Goal: Task Accomplishment & Management: Use online tool/utility

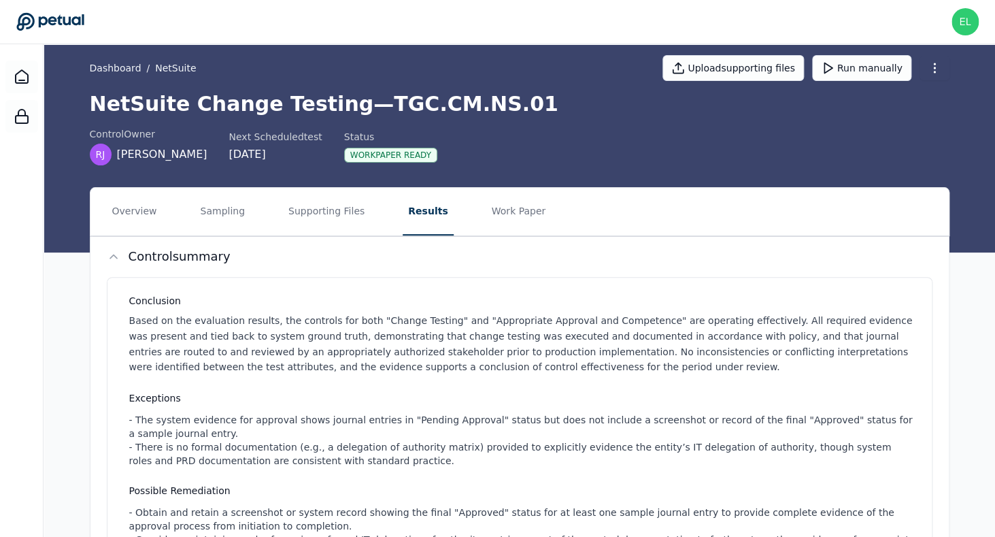
scroll to position [14, 0]
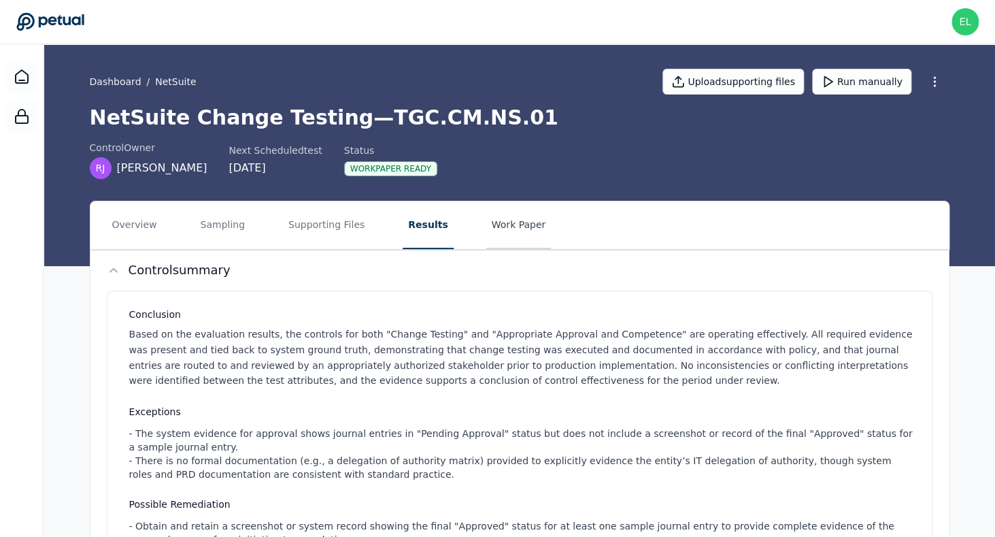
click at [507, 216] on button "Work Paper" at bounding box center [518, 225] width 65 height 48
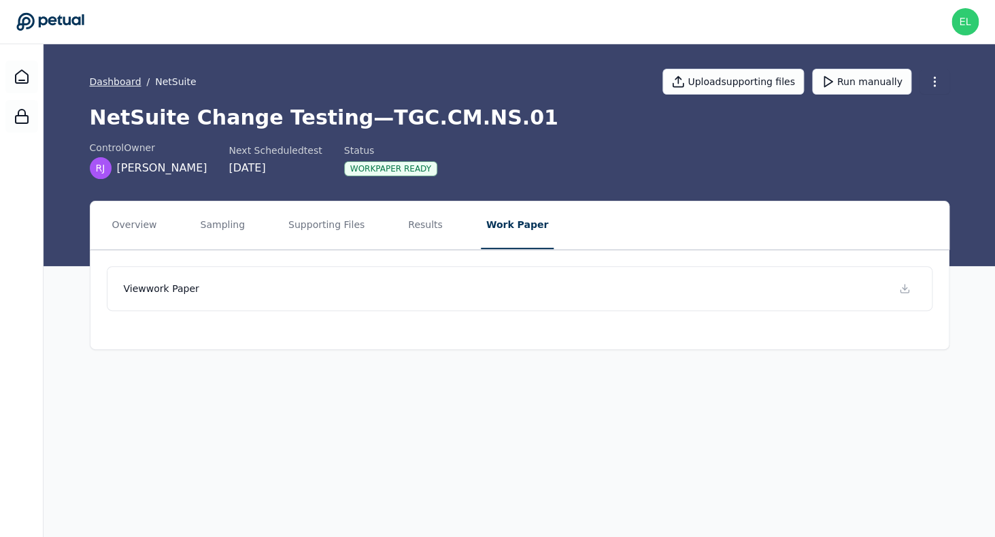
click at [107, 86] on link "Dashboard" at bounding box center [116, 82] width 52 height 14
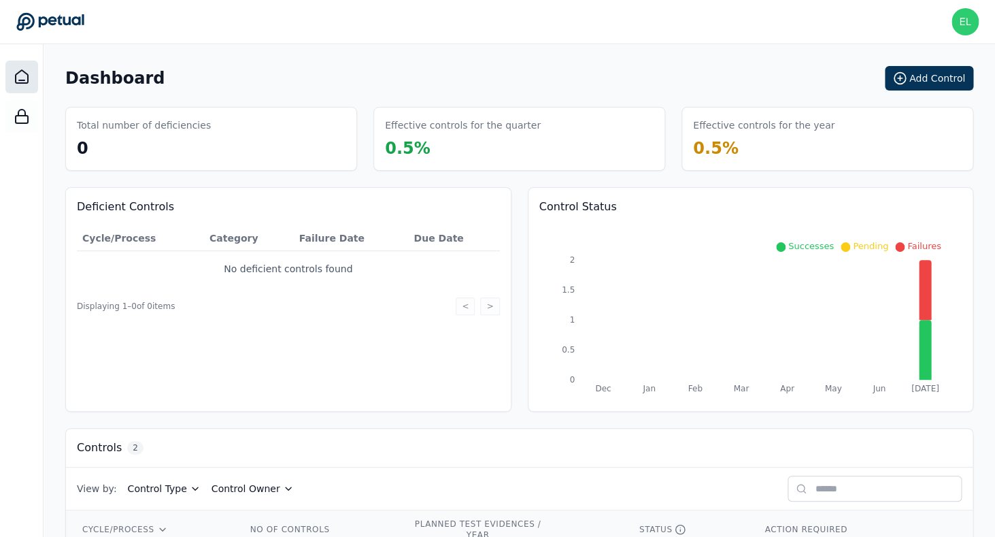
scroll to position [112, 0]
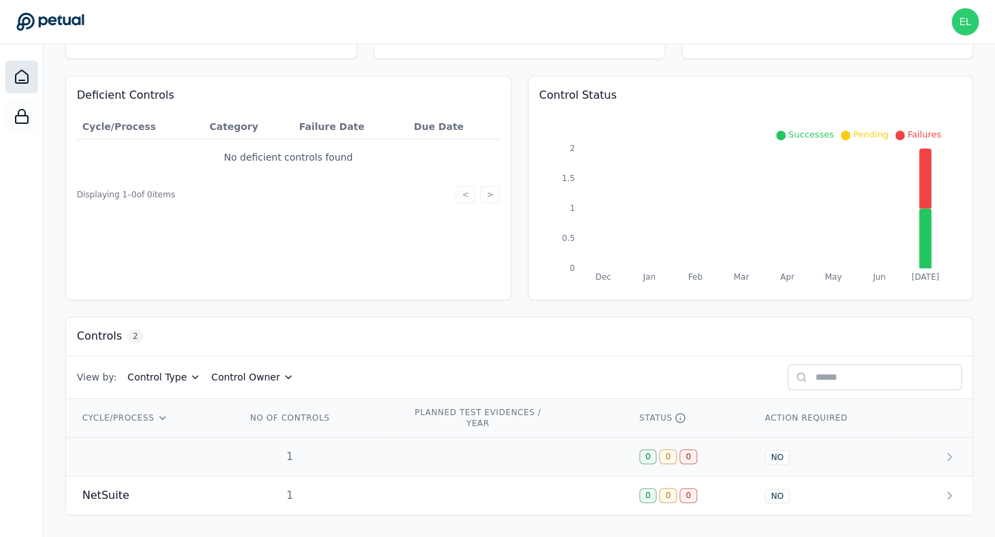
click at [129, 452] on td at bounding box center [148, 456] width 164 height 39
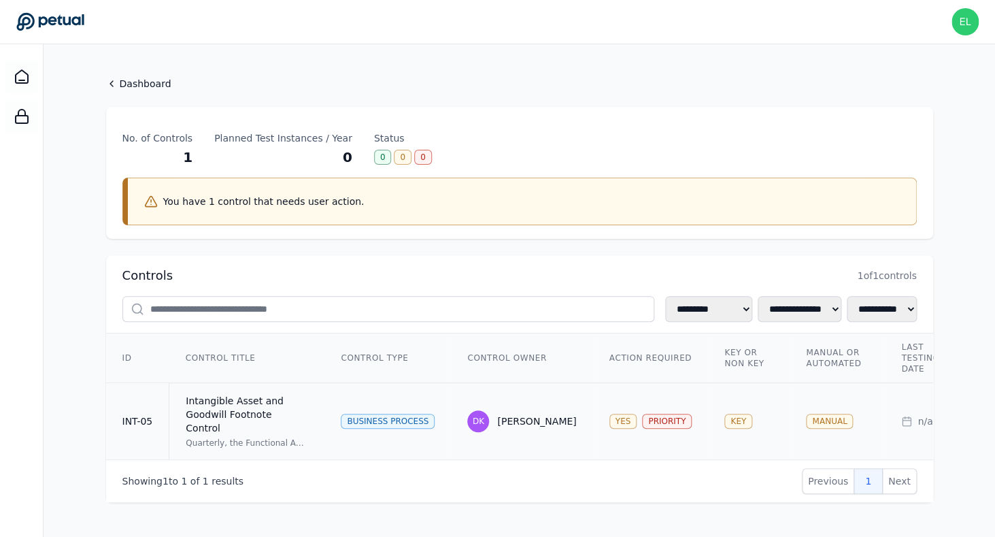
click at [241, 437] on div "Quarterly, the Functional Accounting Manager or above reviews the Intangible As…" at bounding box center [247, 442] width 122 height 11
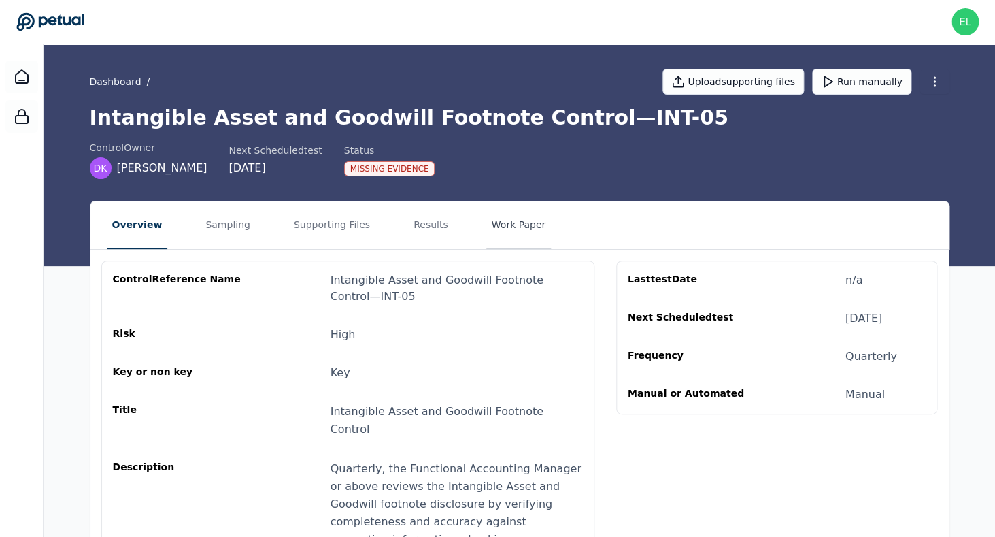
click at [512, 229] on button "Work Paper" at bounding box center [518, 225] width 65 height 48
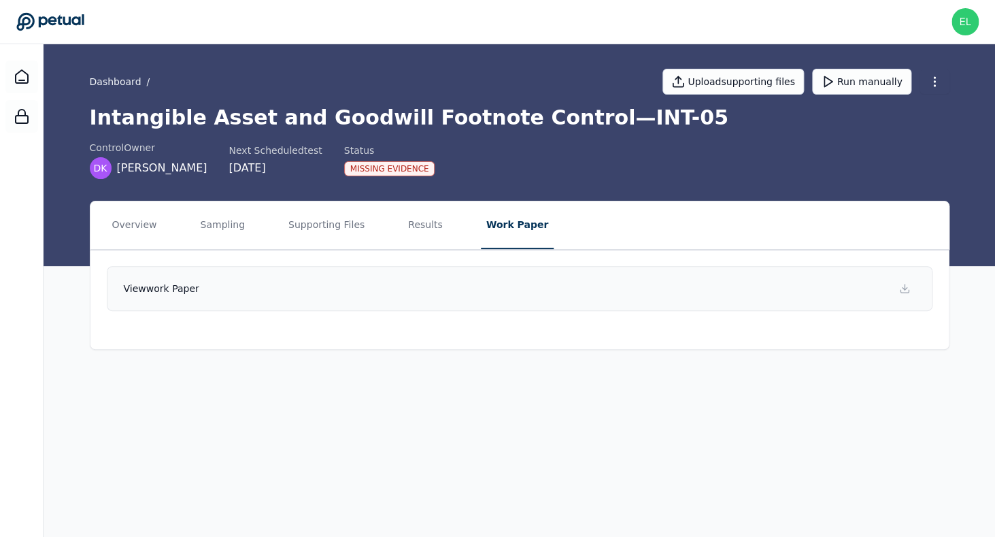
click at [505, 273] on link "View work paper" at bounding box center [520, 288] width 826 height 45
